Goal: Task Accomplishment & Management: Use online tool/utility

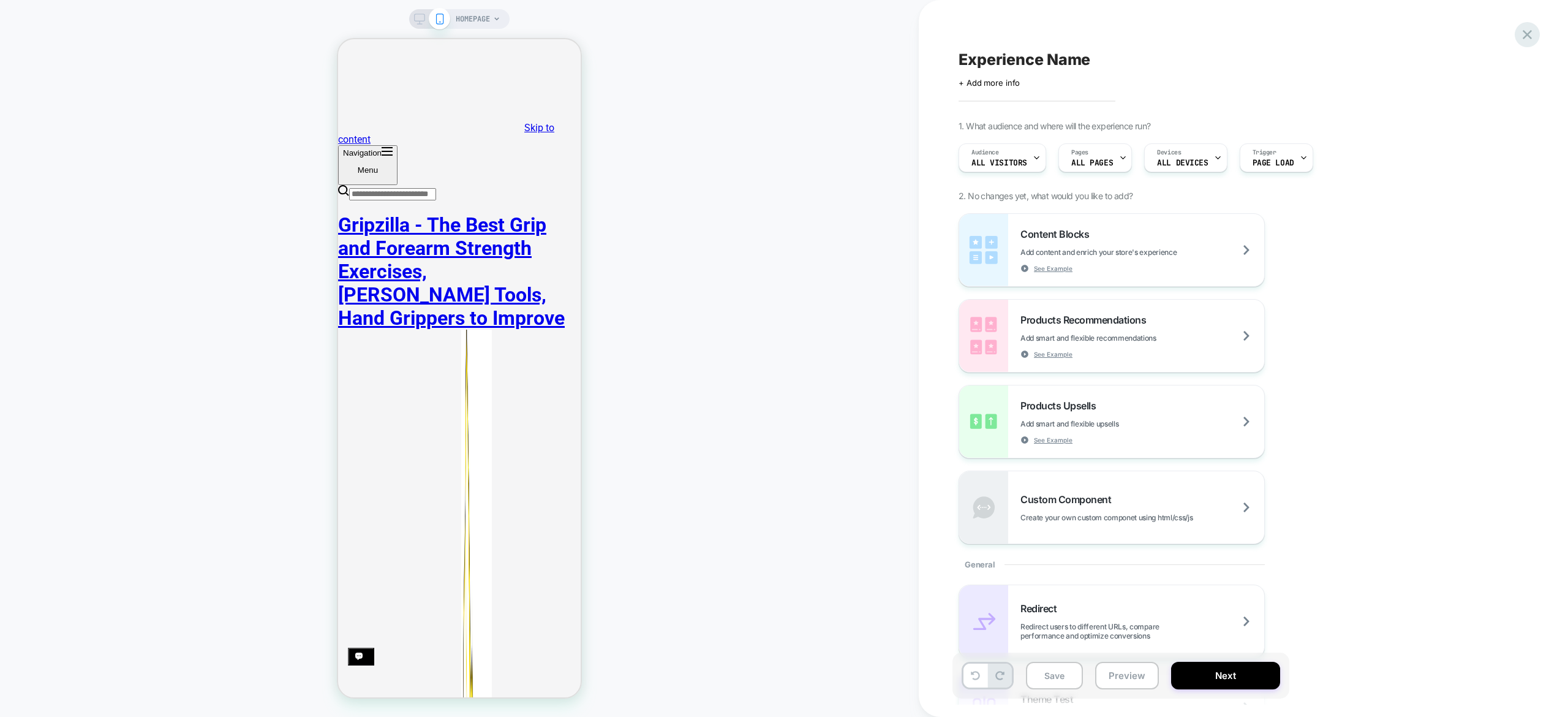
click at [1515, 38] on div "Experience Name Click to edit experience details + Add more info 1. What audien…" at bounding box center [1243, 358] width 649 height 717
click at [1526, 29] on icon at bounding box center [1527, 34] width 16 height 16
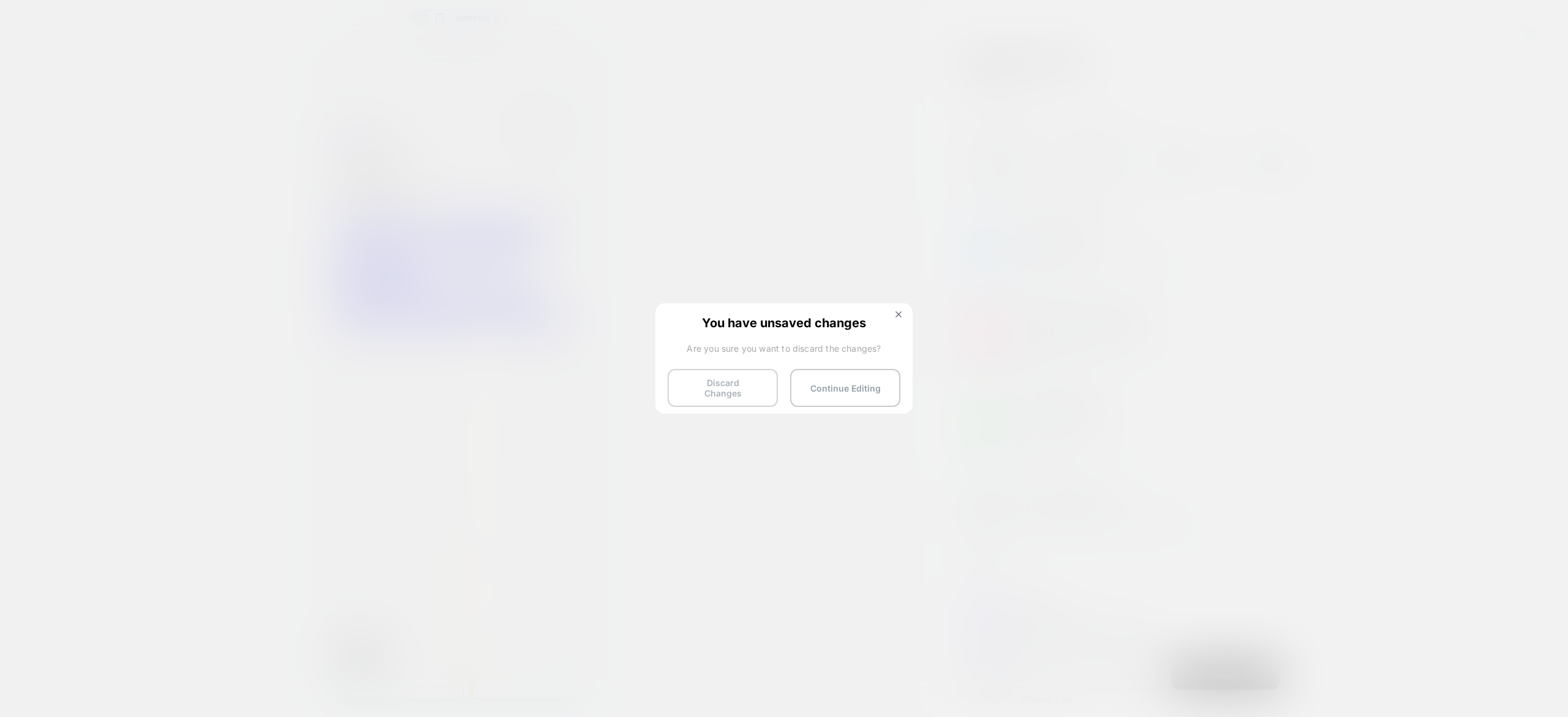
click at [728, 391] on button "Discard Changes" at bounding box center [723, 387] width 110 height 38
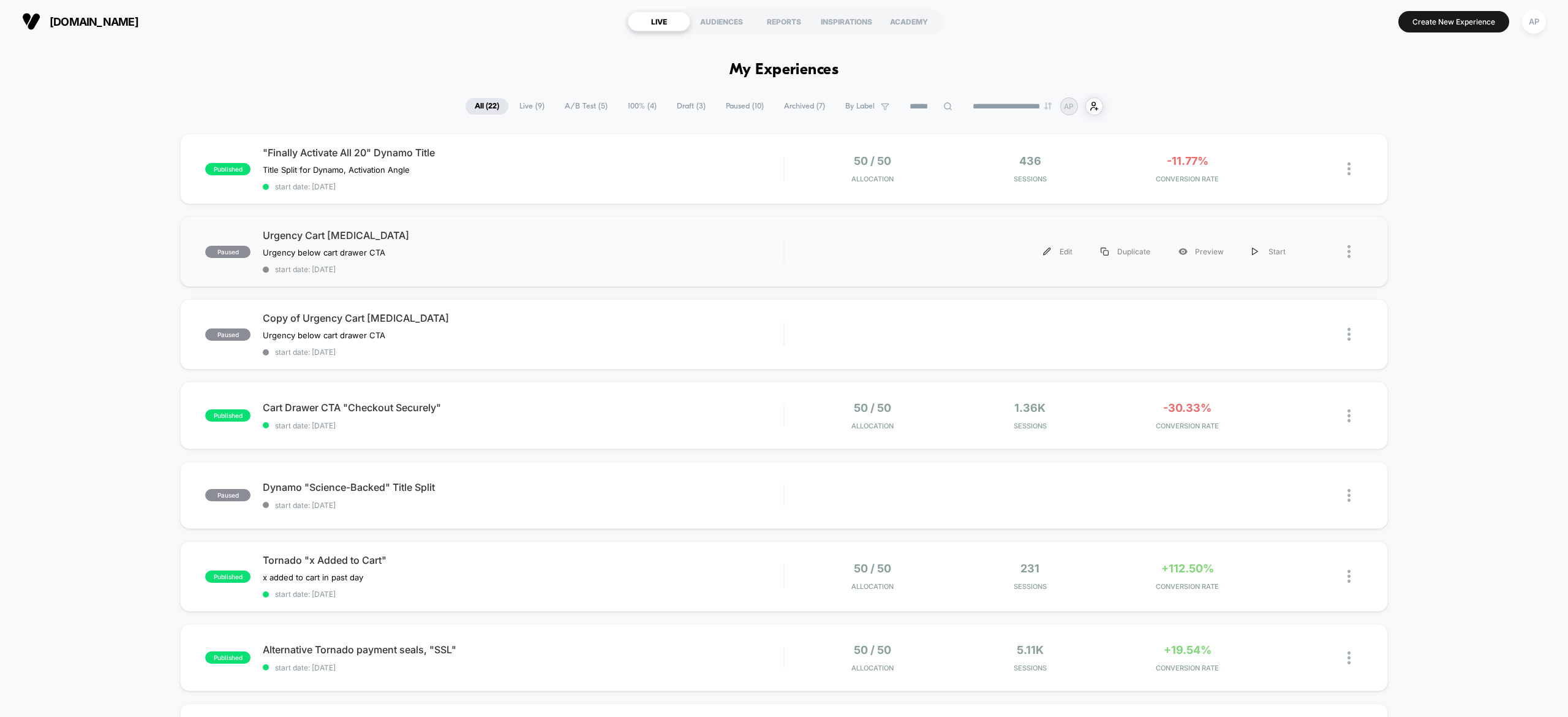
click at [898, 266] on div "paused Urgency Cart Drawer Test Urgency below cart drawer CTA Click to edit exp…" at bounding box center [783, 251] width 1207 height 71
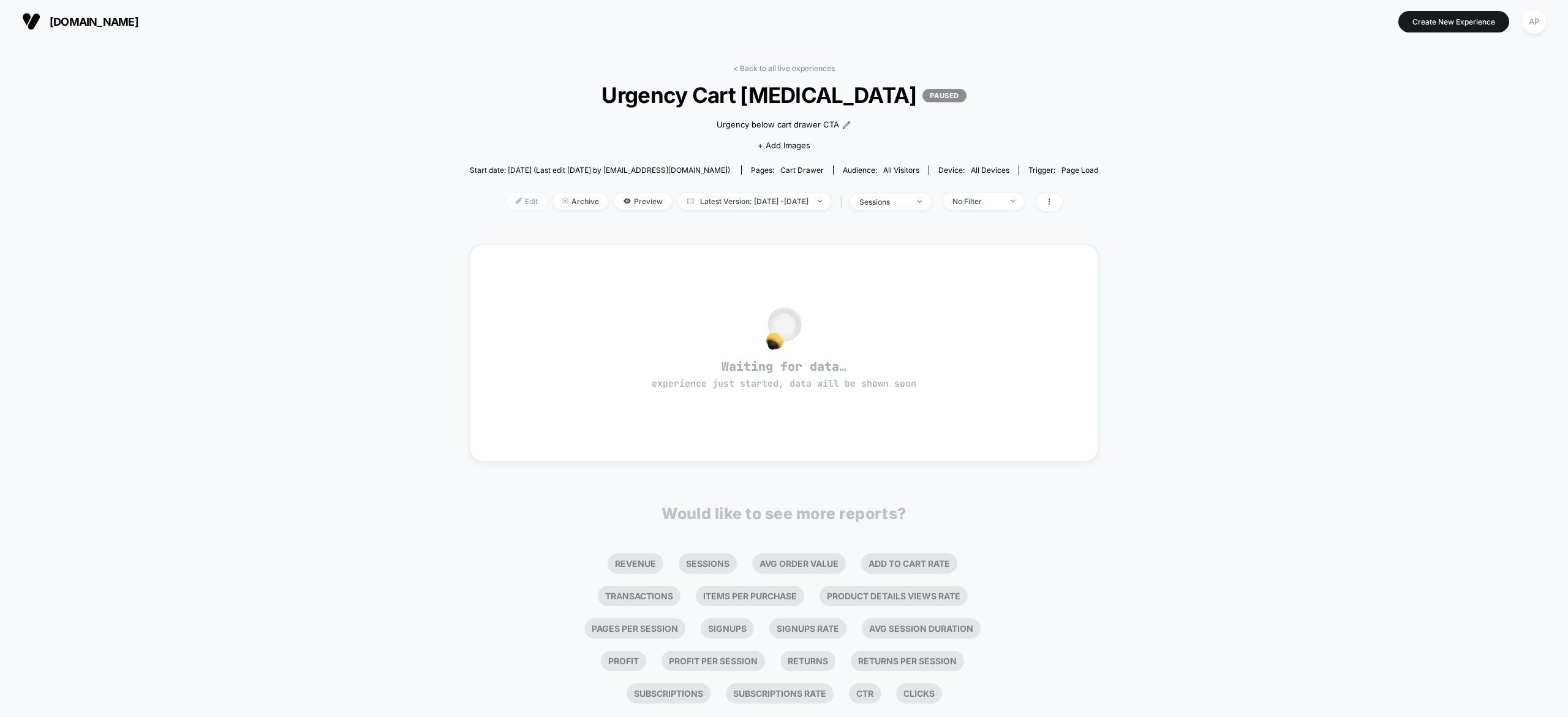
click at [515, 204] on span "Edit" at bounding box center [526, 201] width 41 height 16
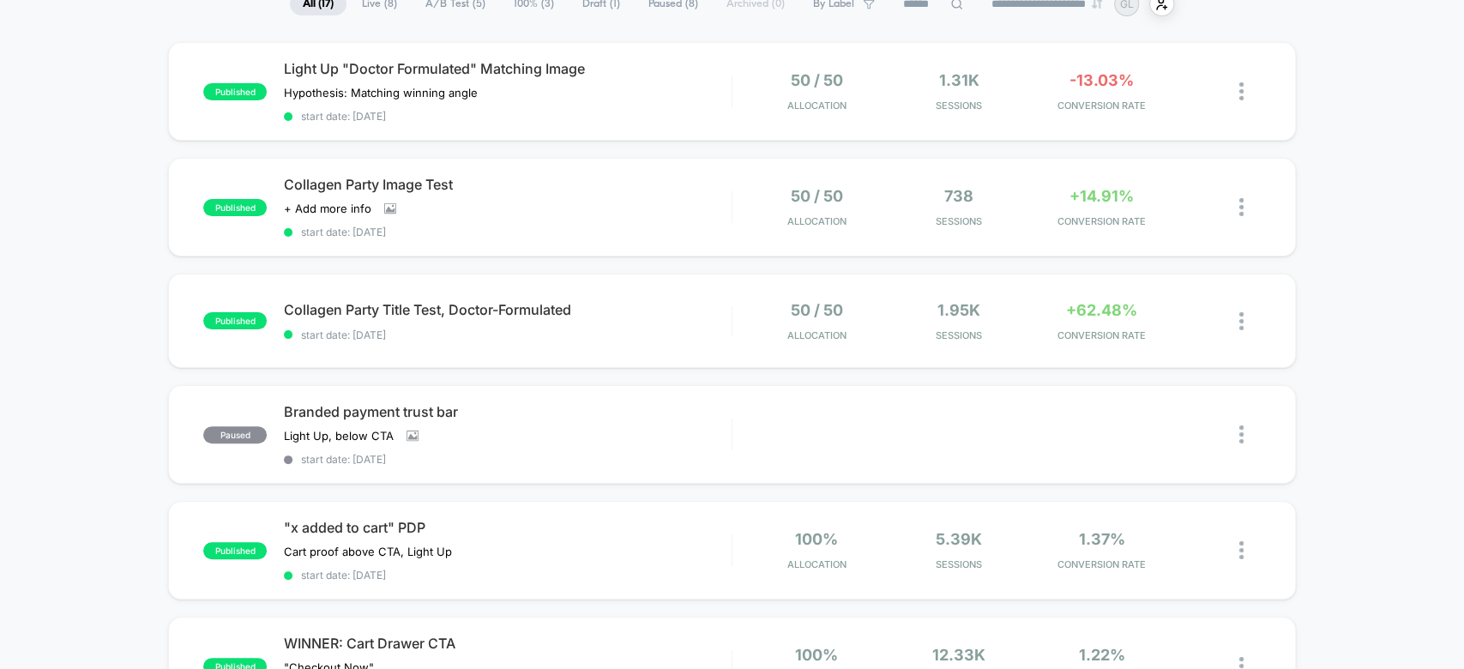
scroll to position [143, 0]
